Goal: Transaction & Acquisition: Download file/media

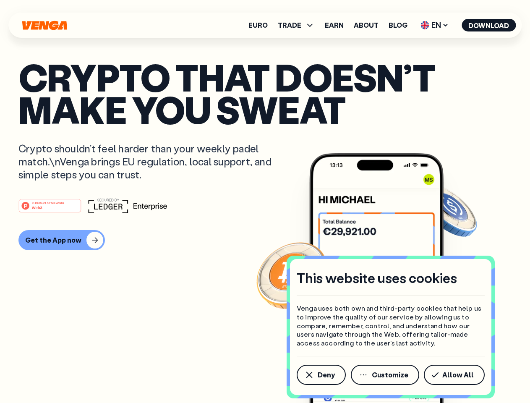
click at [265, 202] on div "#1 PRODUCT OF THE MONTH Web3" at bounding box center [265, 205] width 494 height 15
click at [321, 375] on span "Deny" at bounding box center [326, 375] width 17 height 7
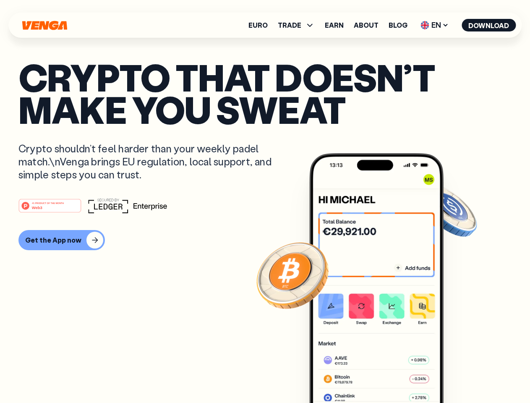
click at [386, 375] on img at bounding box center [377, 293] width 134 height 281
click at [456, 375] on article "Crypto that doesn’t make you sweat Crypto shouldn’t feel harder than your weekl…" at bounding box center [265, 218] width 494 height 315
click at [299, 25] on span "TRADE" at bounding box center [290, 25] width 24 height 7
click at [435, 25] on span "EN" at bounding box center [435, 24] width 34 height 13
click at [489, 25] on button "Download" at bounding box center [489, 25] width 54 height 13
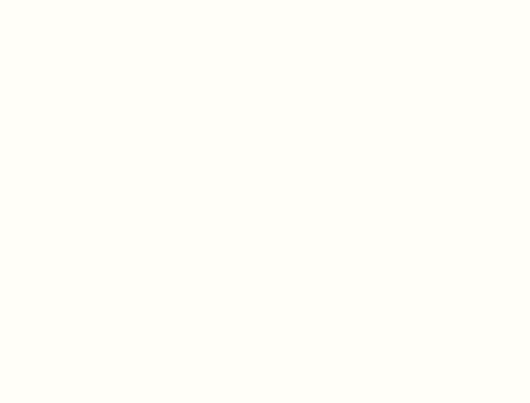
click at [265, 0] on html "This website uses cookies Venga uses both own and third-party cookies that help…" at bounding box center [265, 0] width 530 height 0
click at [60, 0] on html "This website uses cookies Venga uses both own and third-party cookies that help…" at bounding box center [265, 0] width 530 height 0
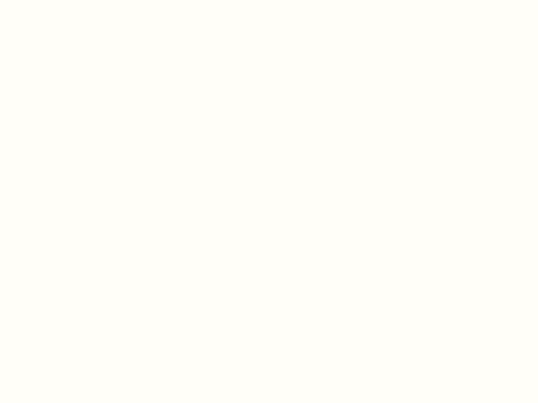
click at [51, 0] on html "This website uses cookies Venga uses both own and third-party cookies that help…" at bounding box center [269, 0] width 538 height 0
